Goal: Task Accomplishment & Management: Complete application form

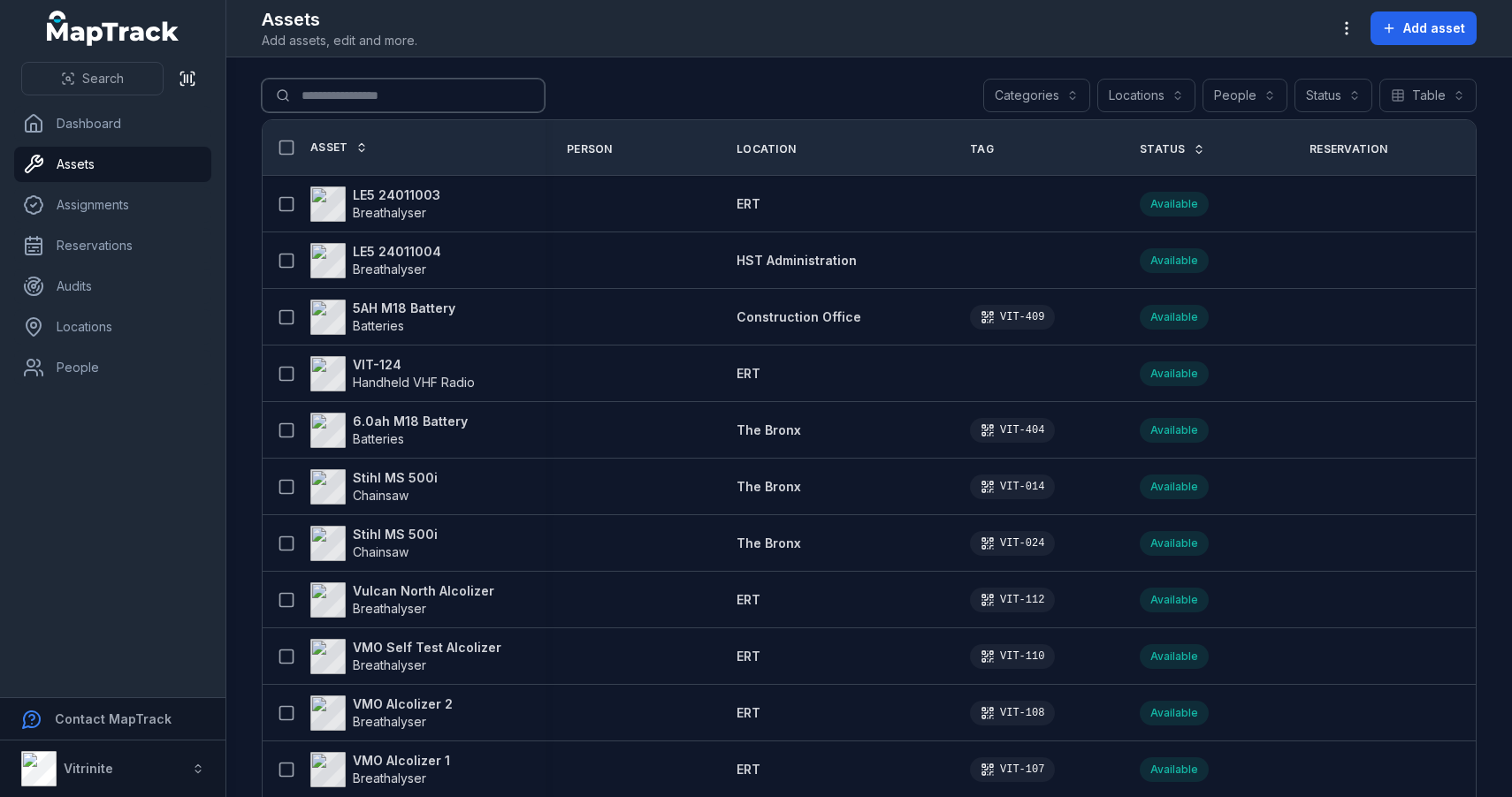
click at [399, 91] on input "Search for assets" at bounding box center [403, 95] width 283 height 34
click at [115, 74] on span "Search" at bounding box center [103, 79] width 42 height 18
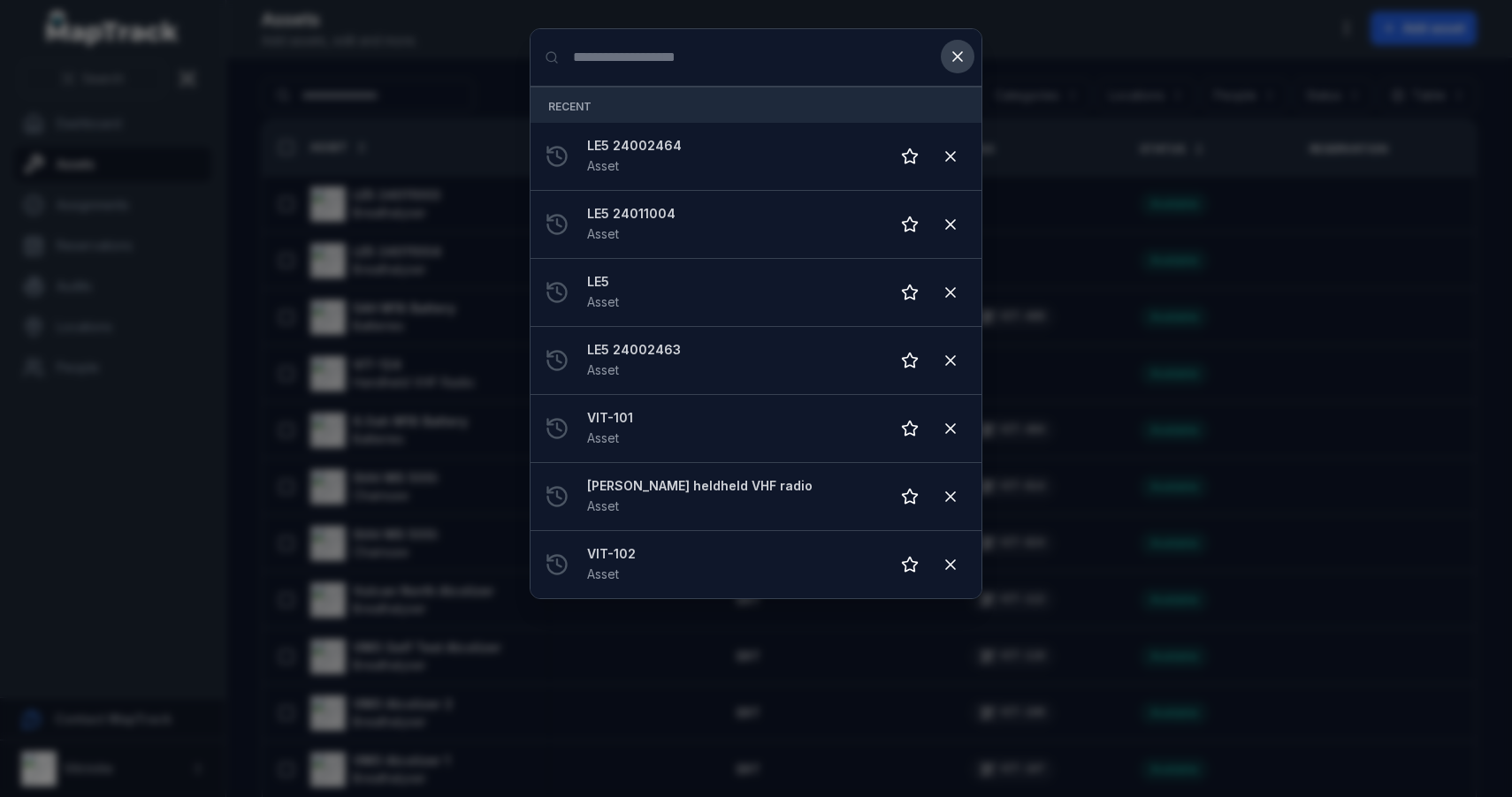
click at [949, 64] on icon at bounding box center [958, 57] width 18 height 18
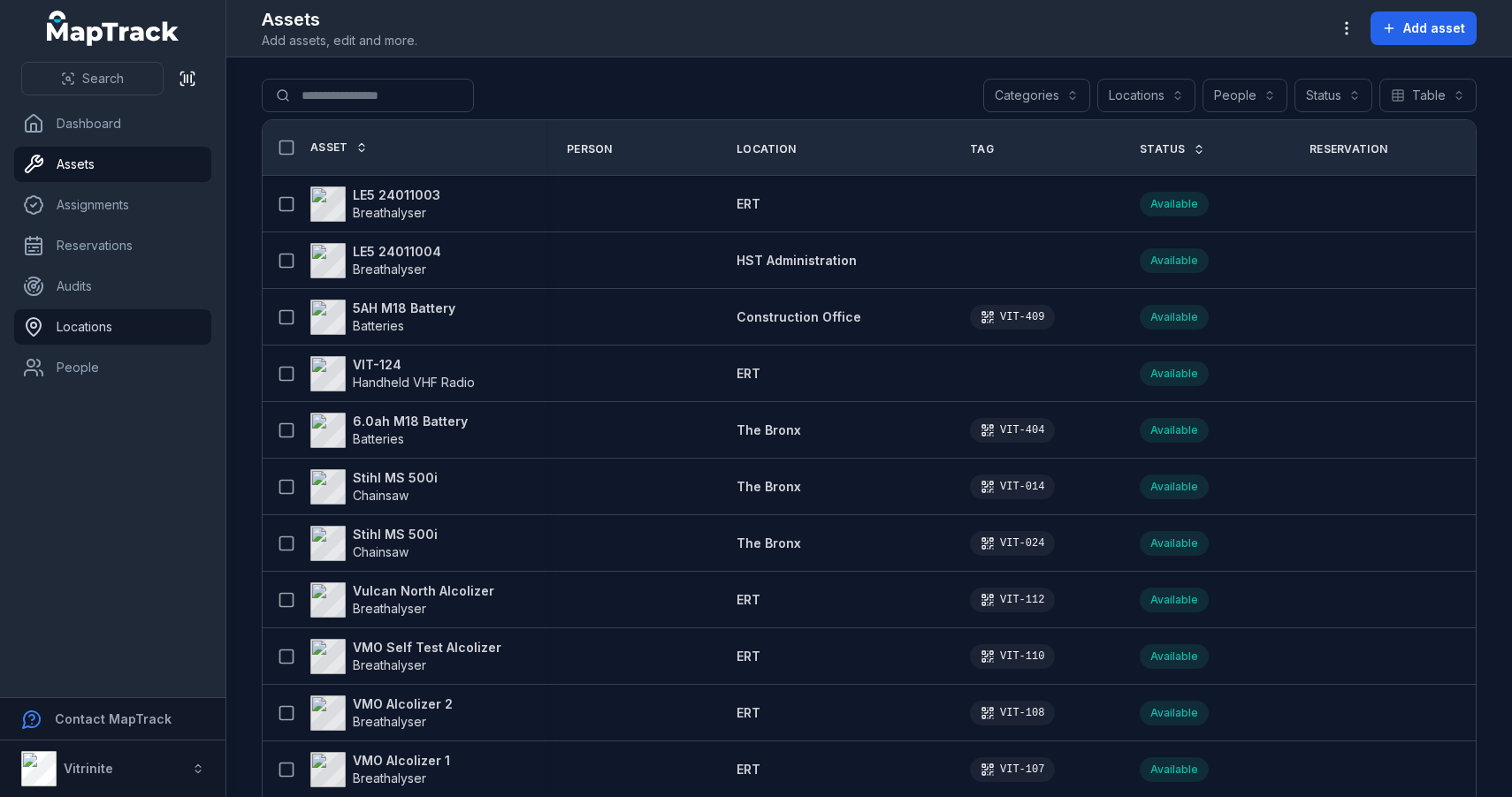
click at [91, 334] on link "Locations" at bounding box center [113, 327] width 197 height 35
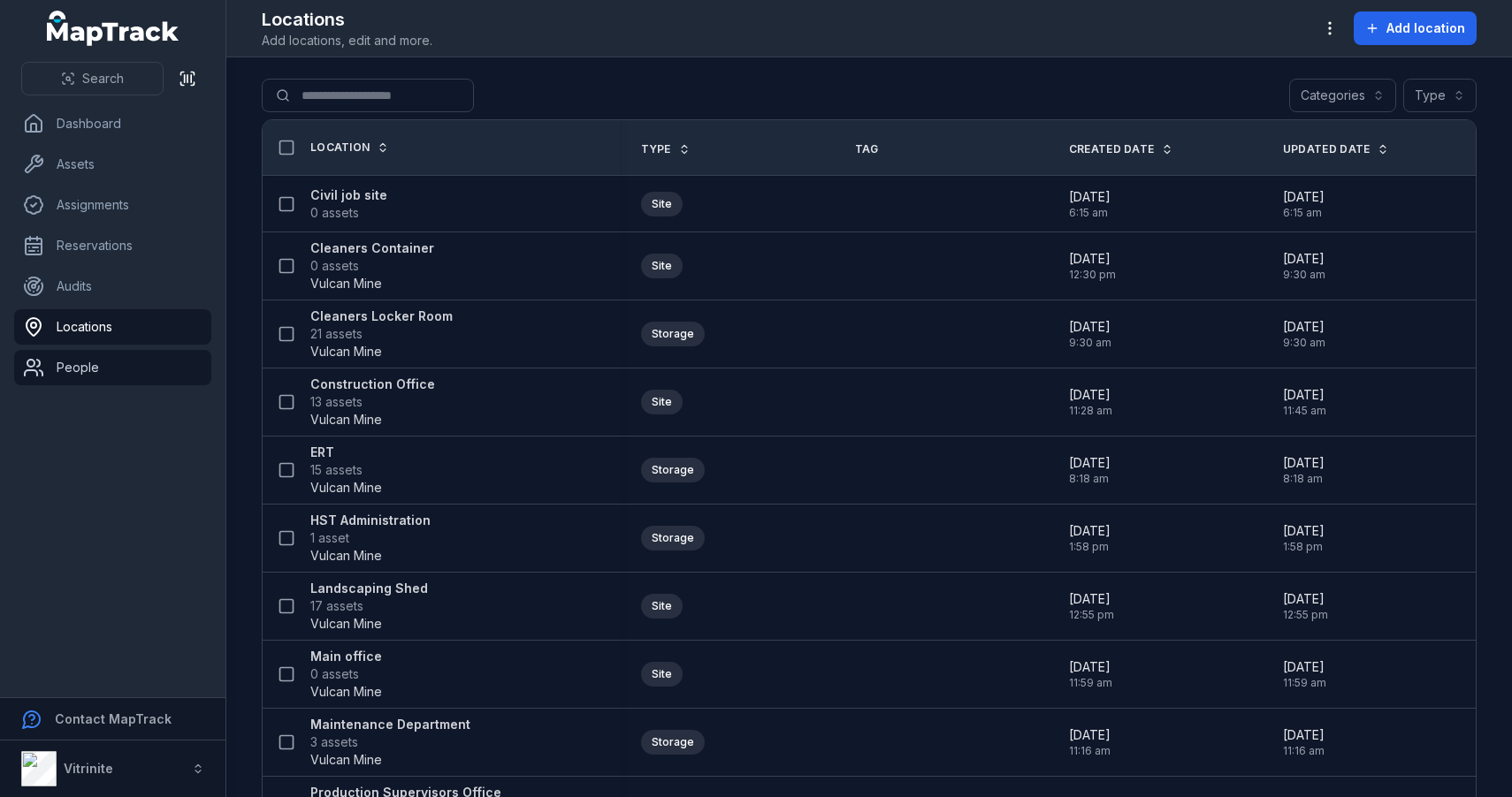
click at [86, 367] on link "People" at bounding box center [113, 367] width 197 height 35
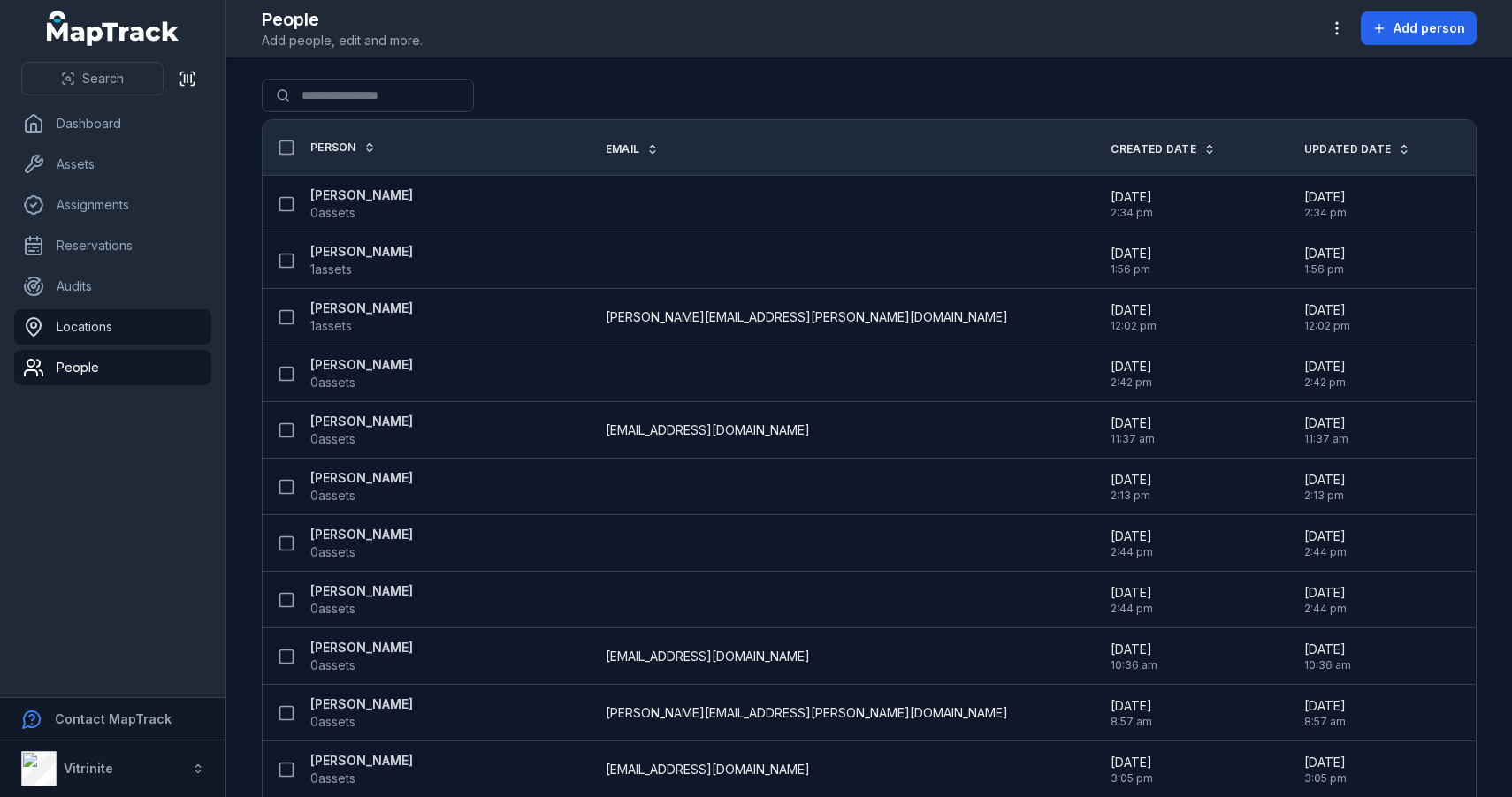
click at [96, 330] on link "Locations" at bounding box center [113, 327] width 197 height 35
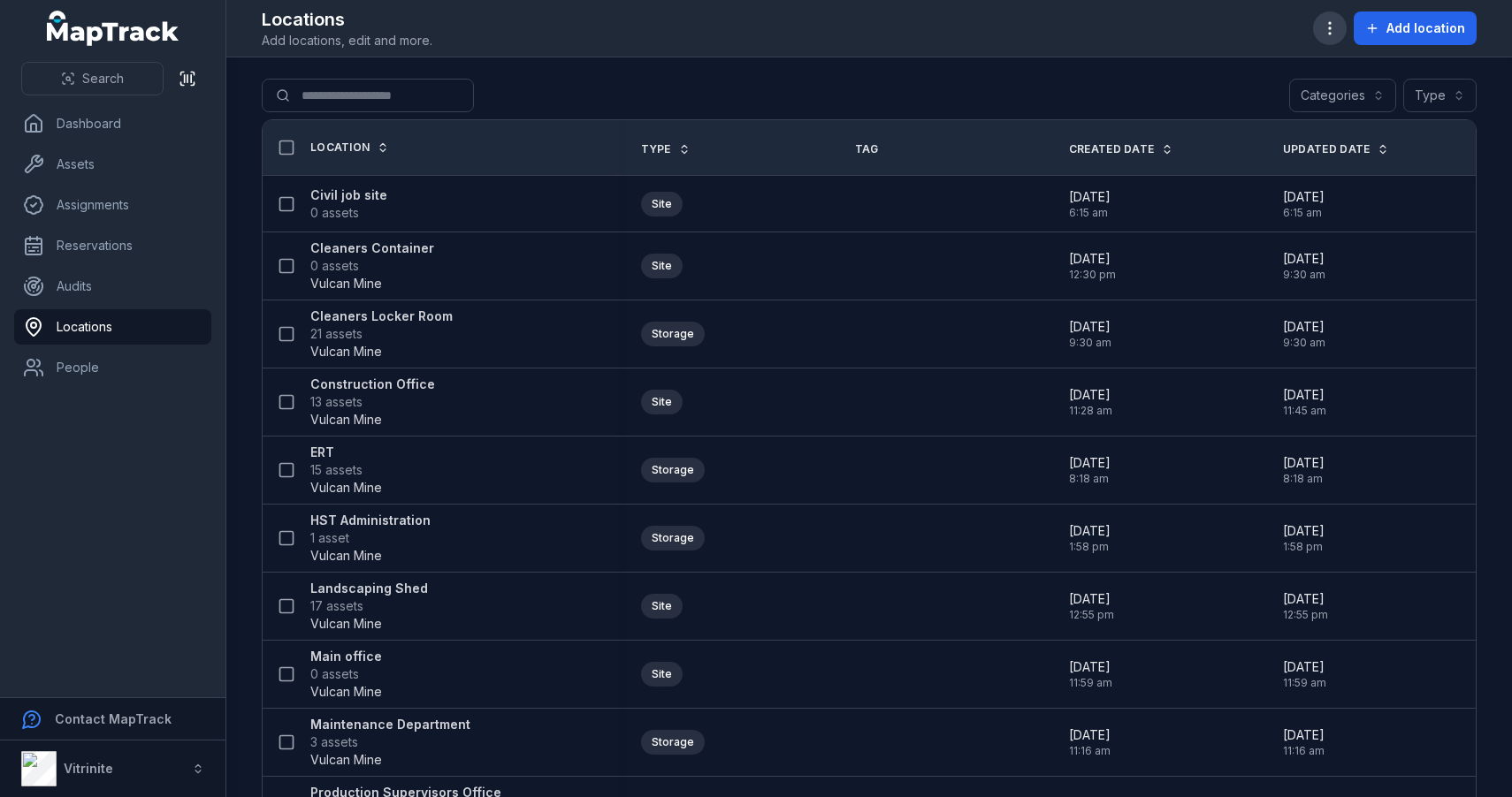
click at [1331, 33] on circle "button" at bounding box center [1330, 34] width 2 height 2
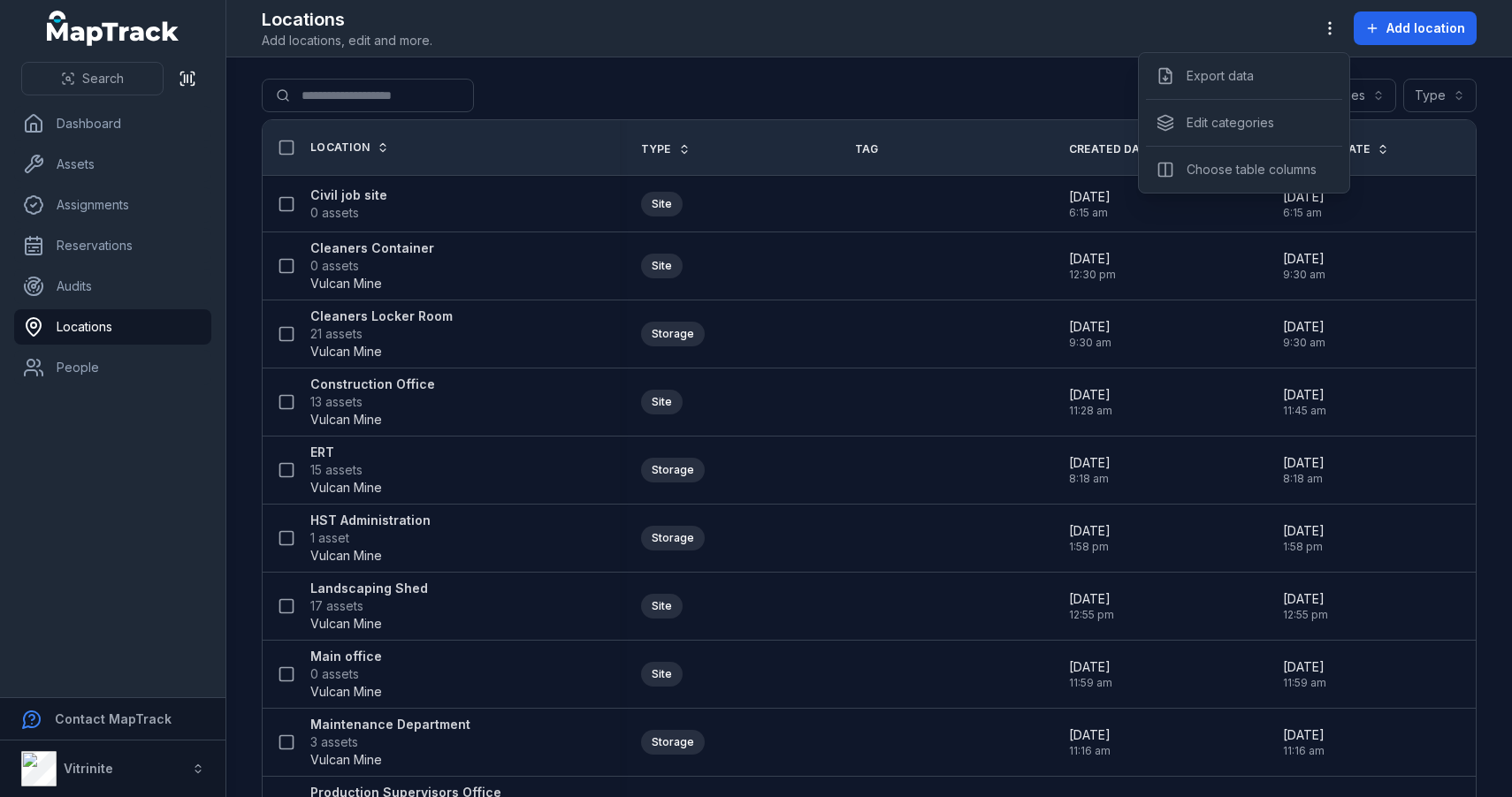
click at [1405, 32] on div "Add location" at bounding box center [1394, 28] width 164 height 34
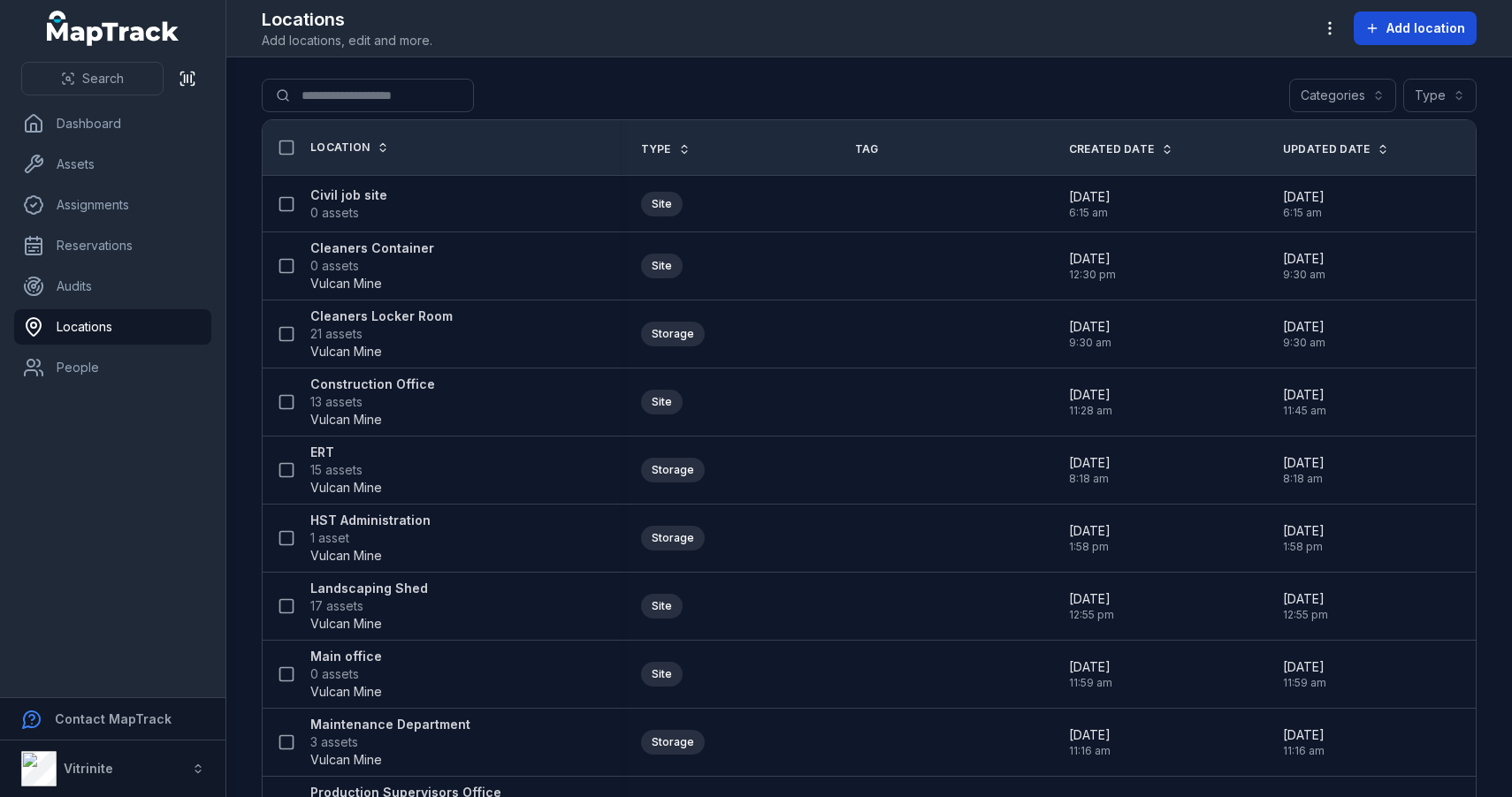
click at [1365, 26] on button "Add location" at bounding box center [1415, 28] width 123 height 34
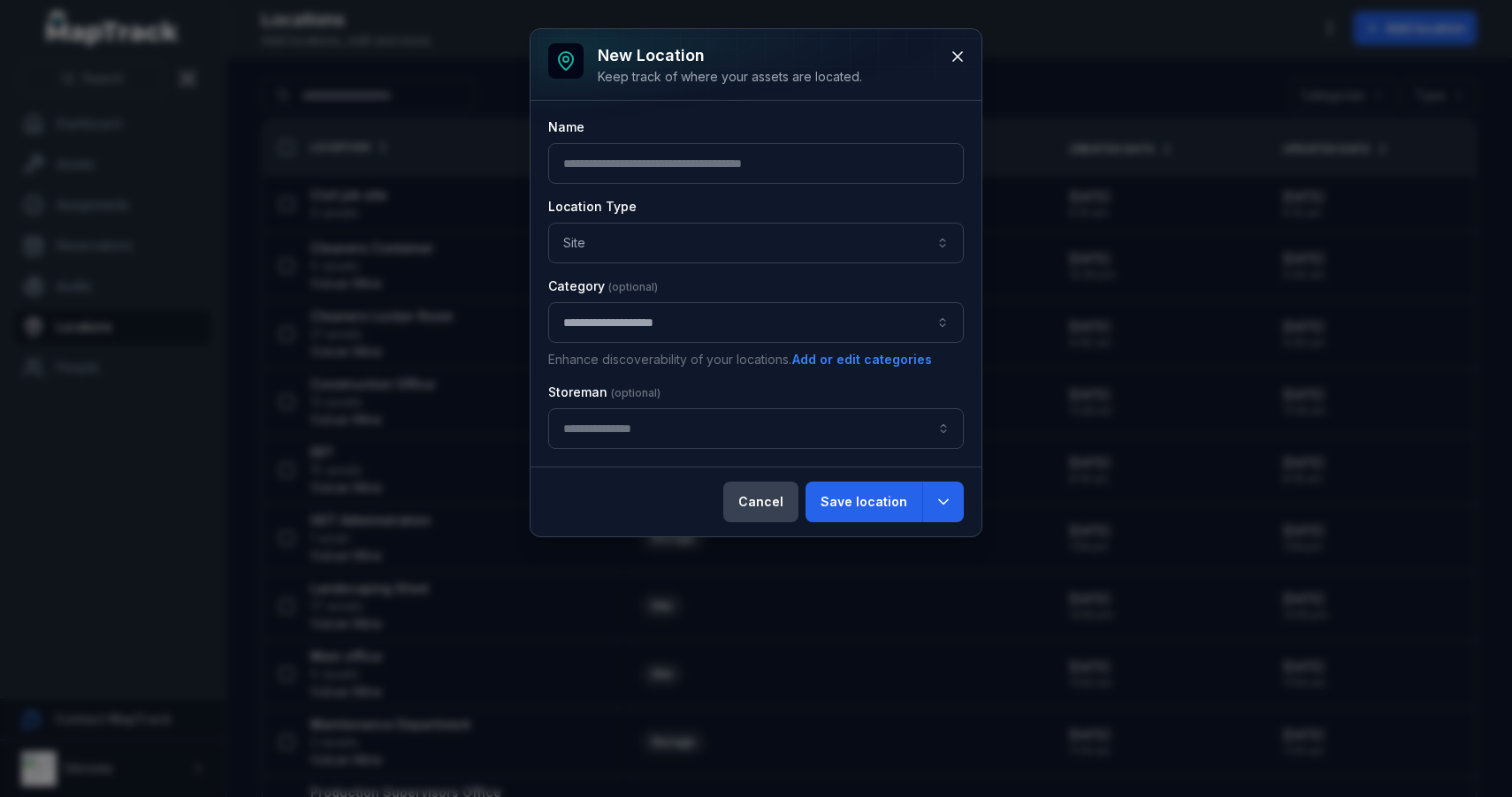
click at [775, 506] on button "Cancel" at bounding box center [760, 502] width 75 height 41
